Goal: Task Accomplishment & Management: Use online tool/utility

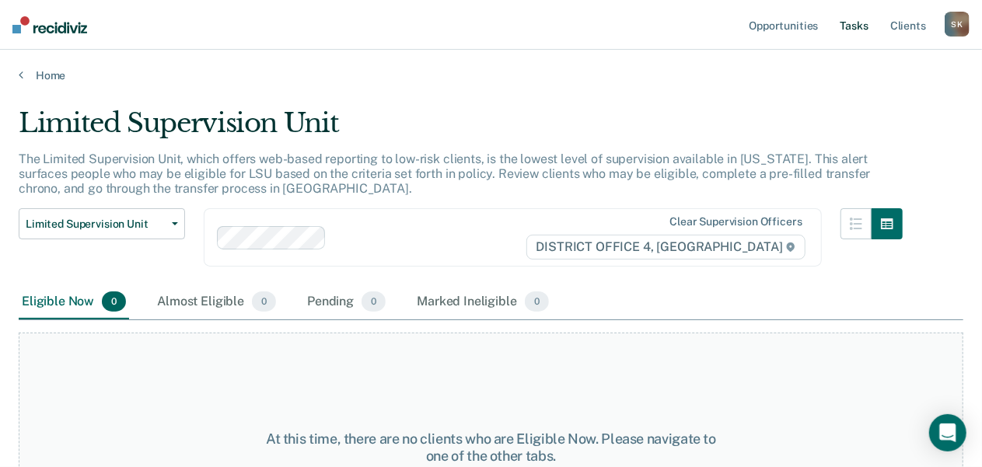
click at [852, 35] on link "Tasks" at bounding box center [854, 25] width 34 height 50
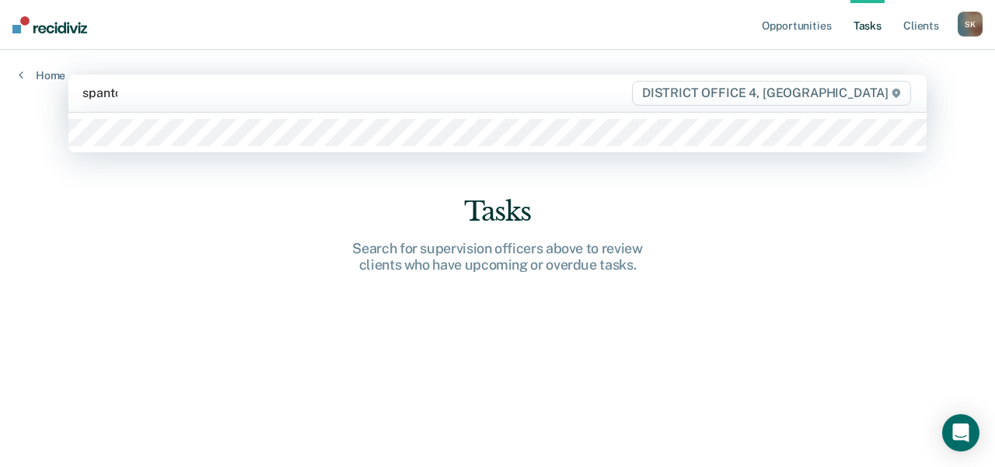
type input "[PERSON_NAME]"
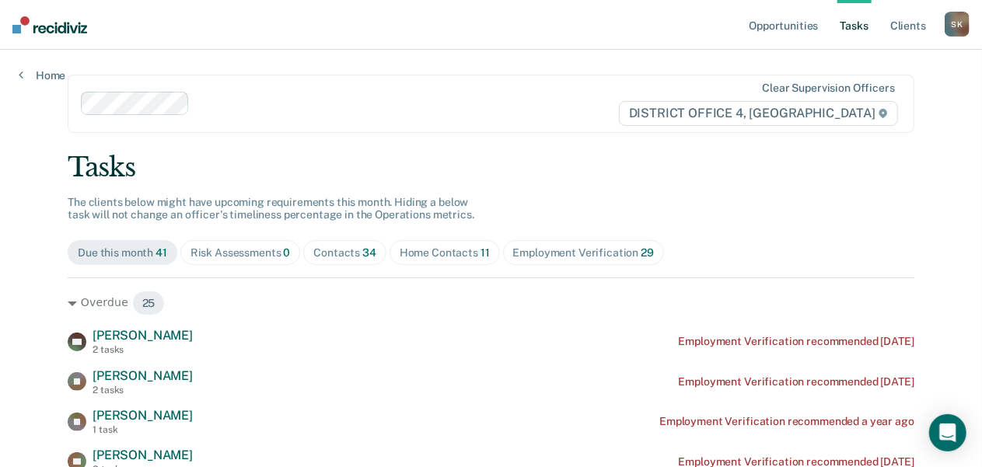
click at [411, 250] on div "Home Contacts 11" at bounding box center [445, 252] width 90 height 13
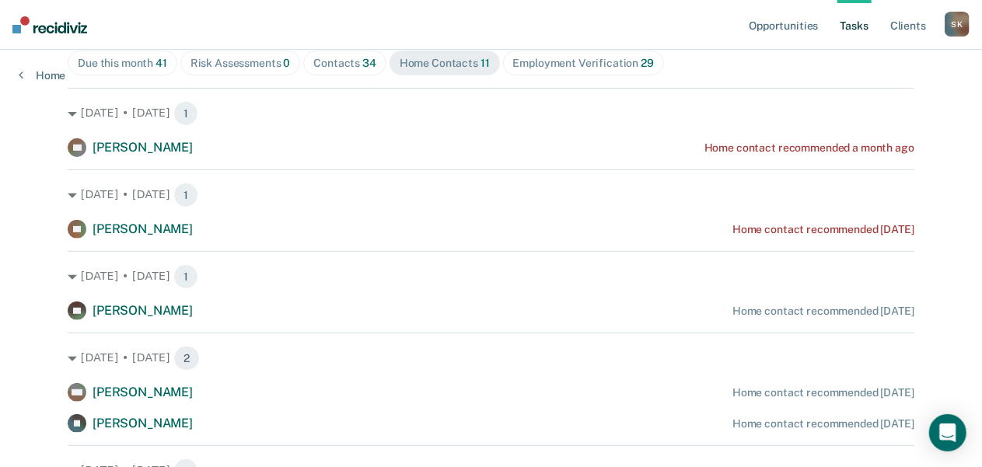
scroll to position [267, 0]
